Goal: Transaction & Acquisition: Download file/media

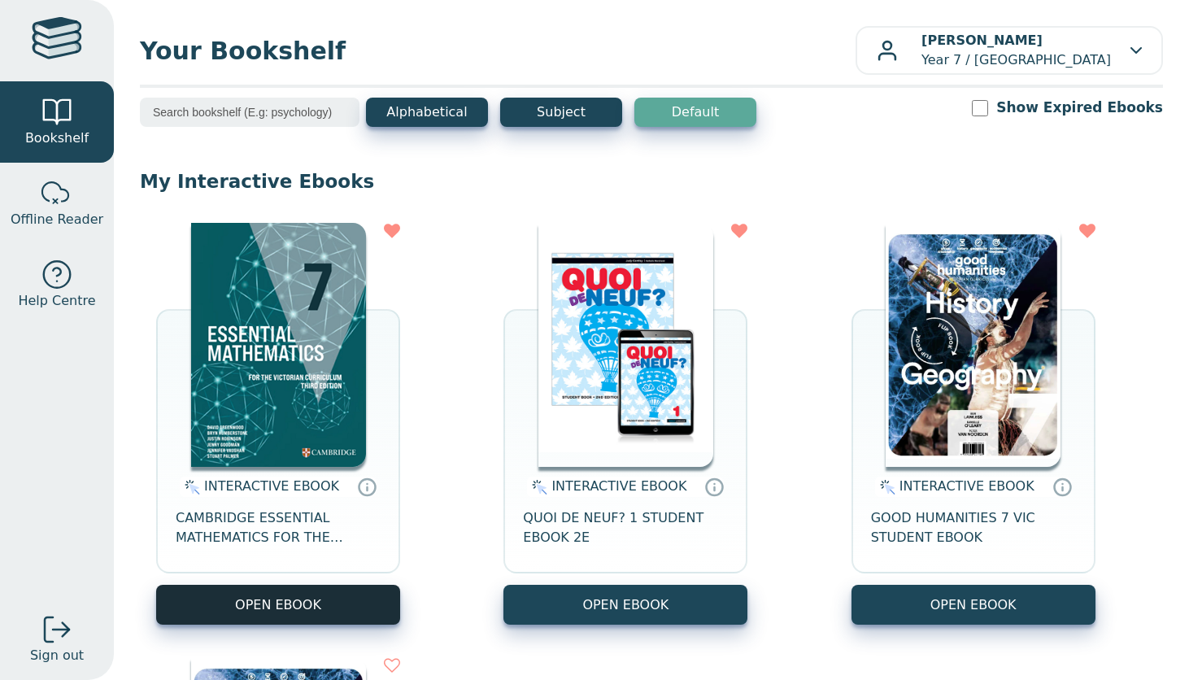
click at [295, 607] on button "OPEN EBOOK" at bounding box center [278, 605] width 244 height 40
click at [281, 606] on button "OPEN EBOOK" at bounding box center [278, 605] width 244 height 40
click at [310, 605] on button "OPEN EBOOK" at bounding box center [278, 605] width 244 height 40
click at [288, 591] on button "OPEN EBOOK" at bounding box center [278, 605] width 244 height 40
click at [272, 623] on button "OPEN EBOOK" at bounding box center [278, 605] width 244 height 40
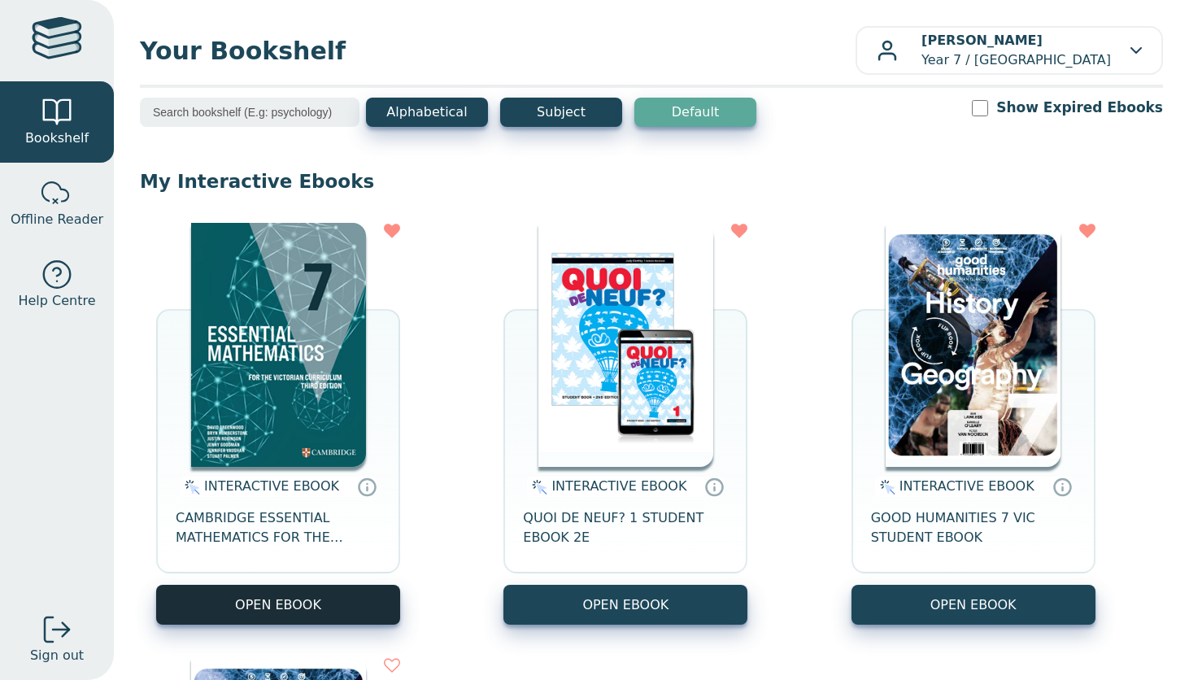
click at [287, 608] on button "OPEN EBOOK" at bounding box center [278, 605] width 244 height 40
